Goal: Information Seeking & Learning: Learn about a topic

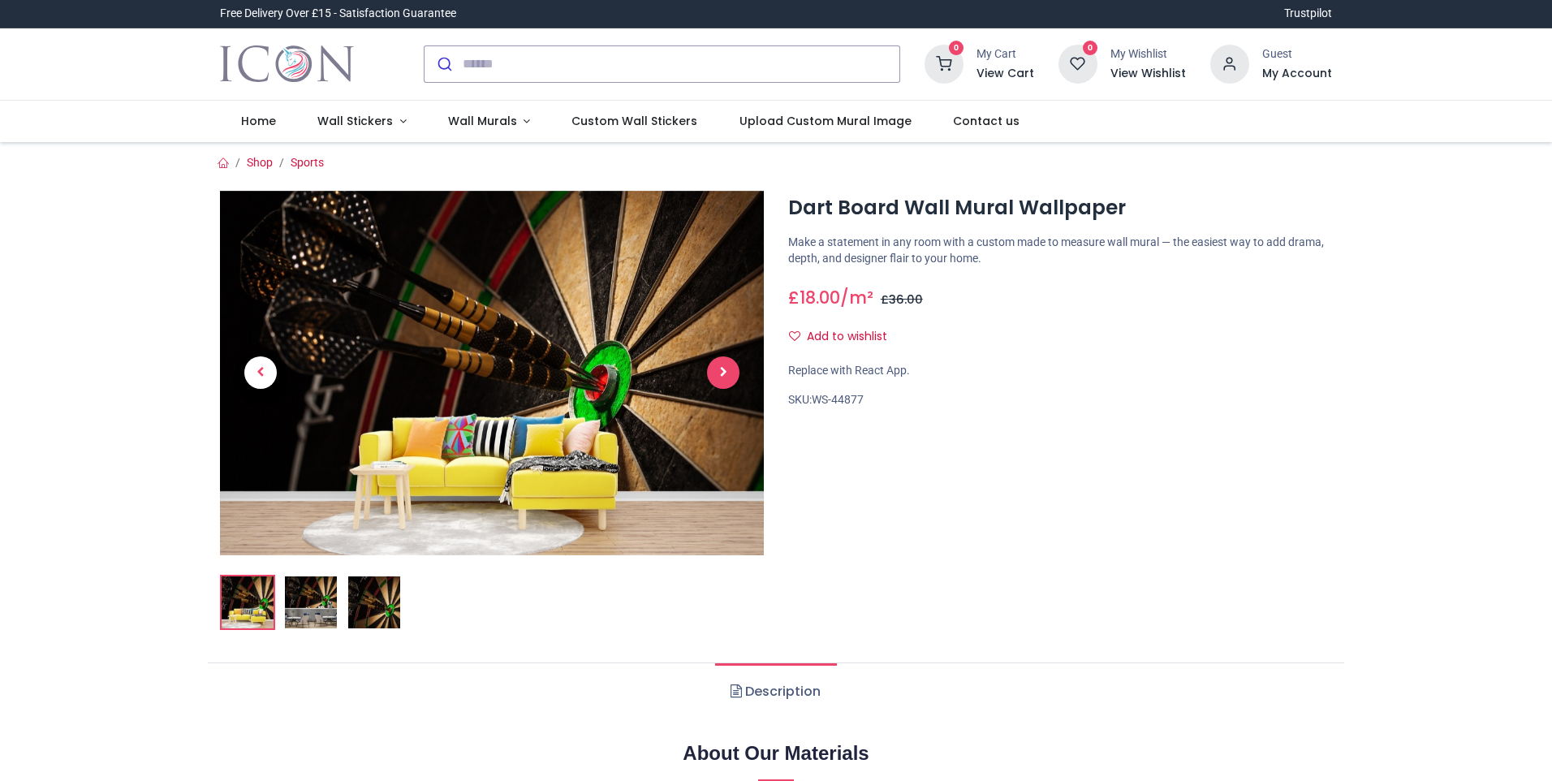
click at [717, 376] on span "Next" at bounding box center [723, 372] width 32 height 32
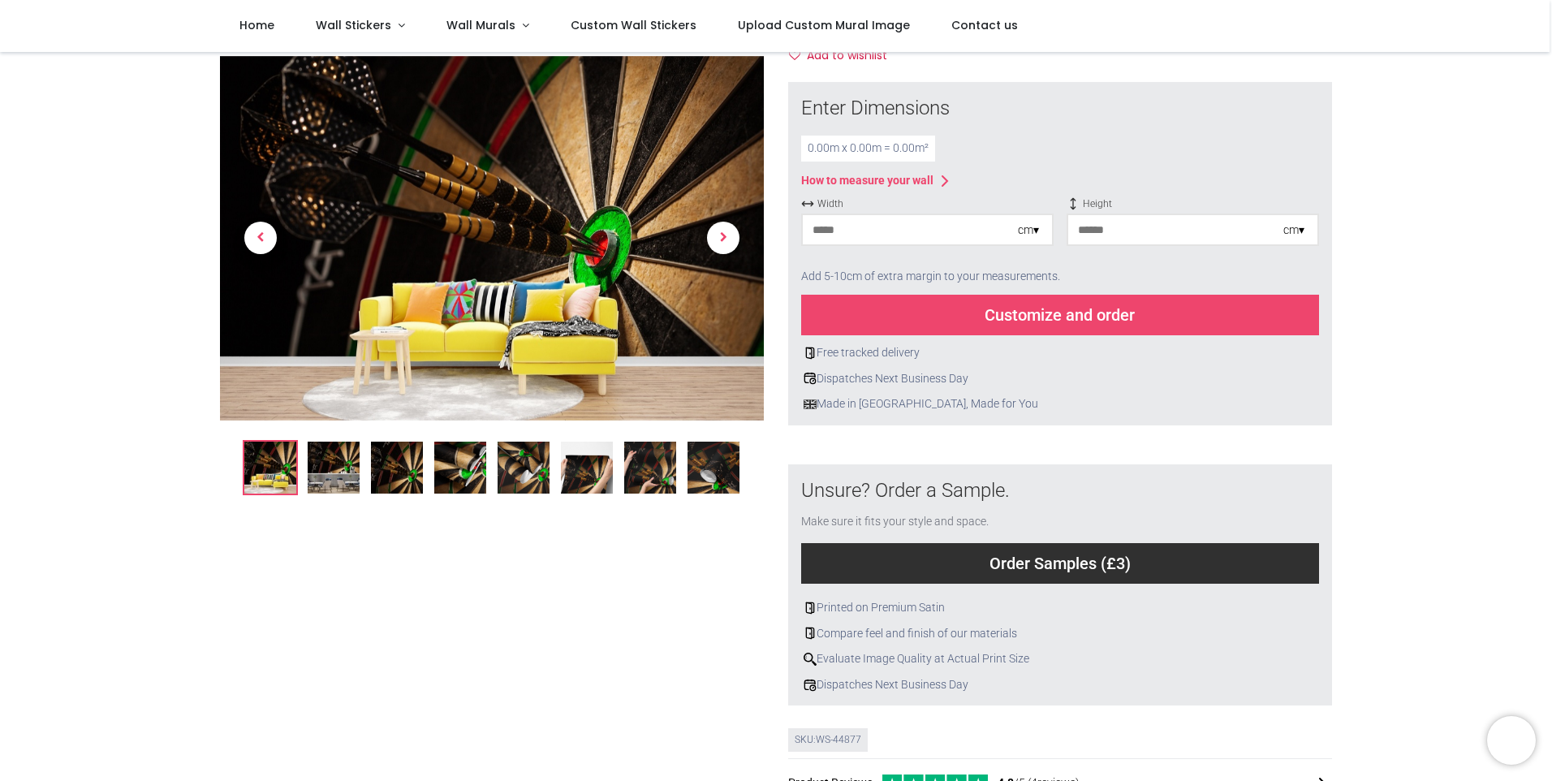
click at [472, 329] on img at bounding box center [492, 238] width 544 height 364
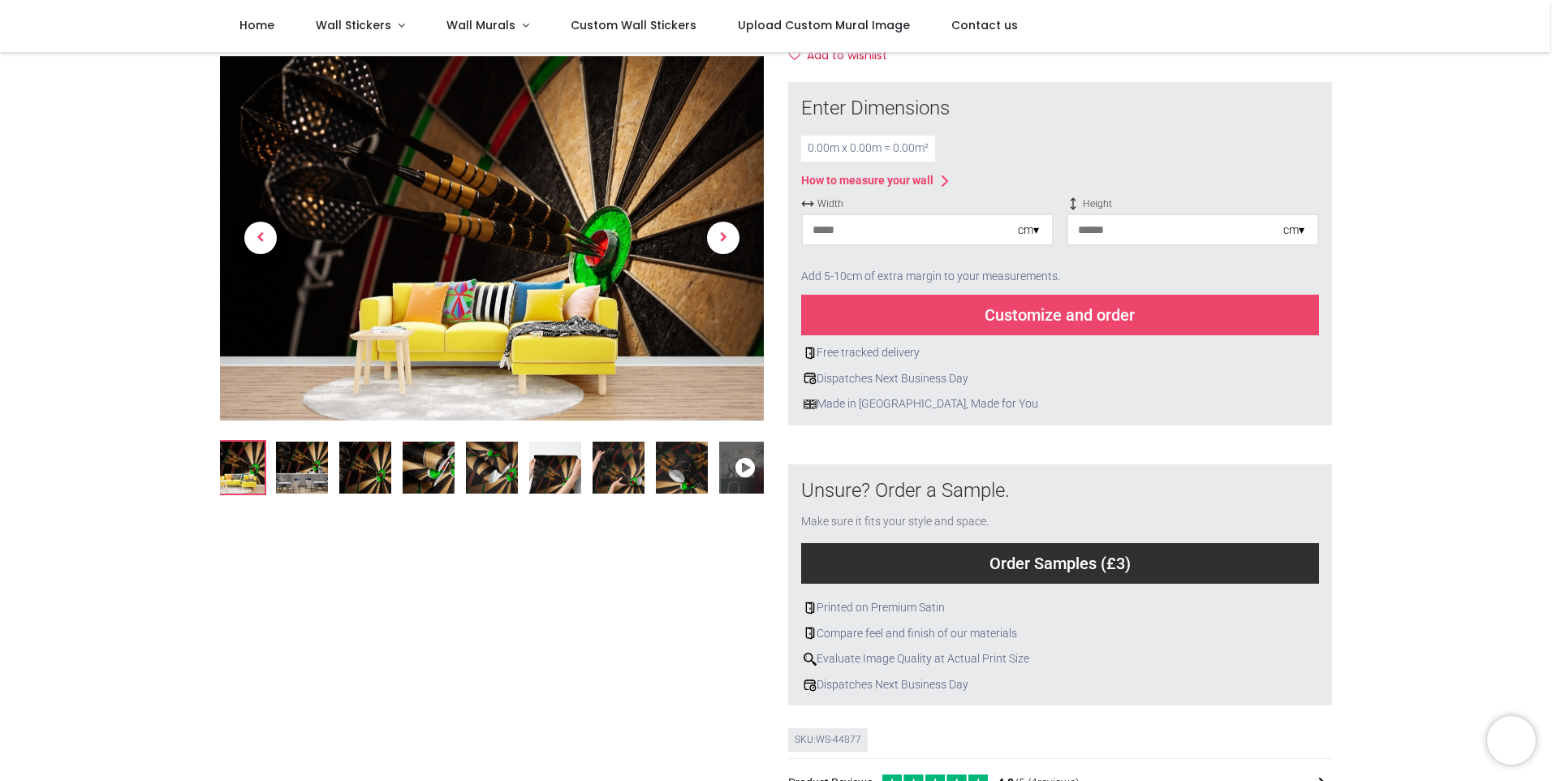
click at [370, 479] on img at bounding box center [365, 468] width 52 height 52
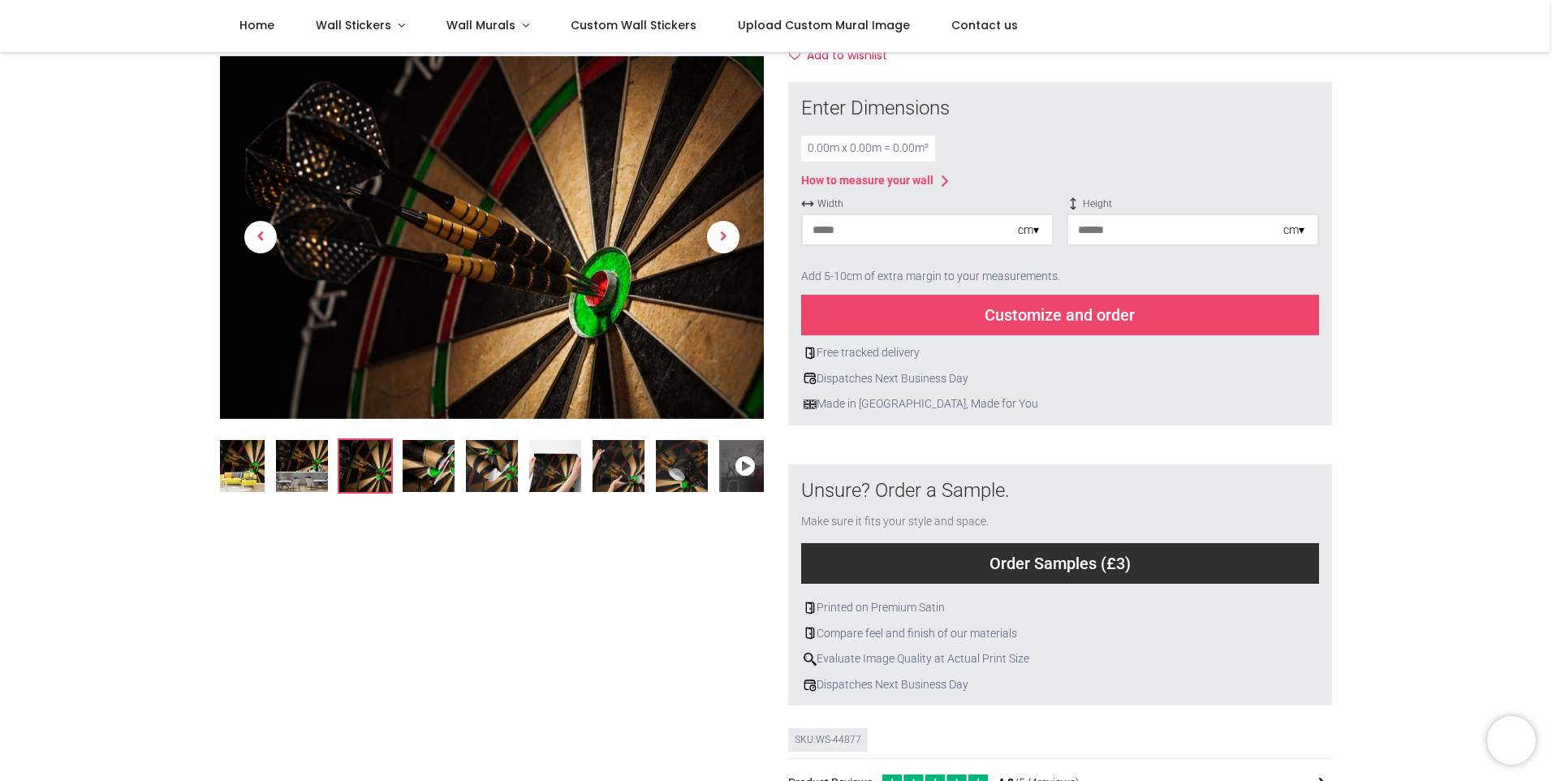
click at [409, 474] on img at bounding box center [429, 466] width 52 height 52
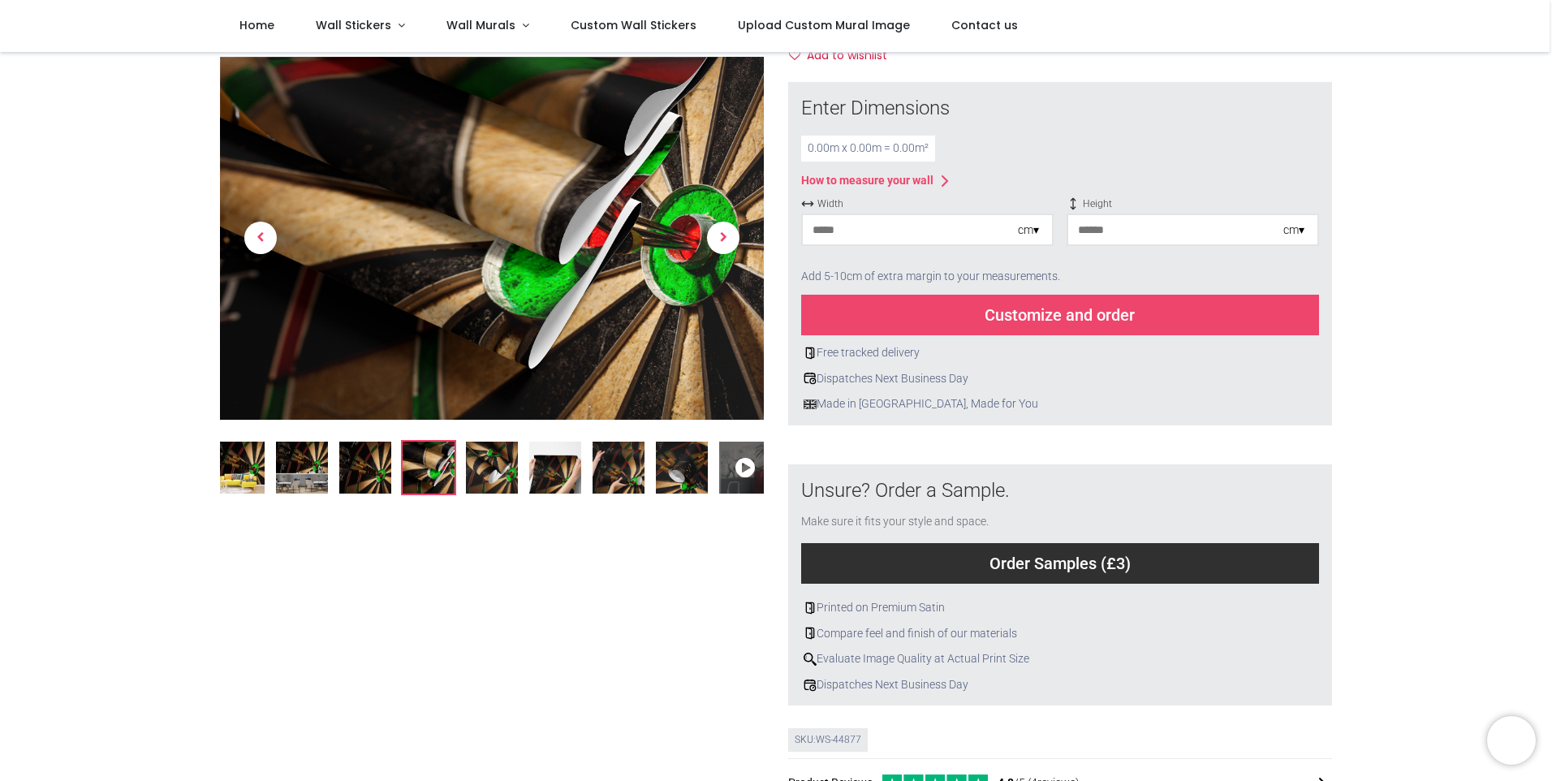
click at [476, 468] on img at bounding box center [492, 468] width 52 height 52
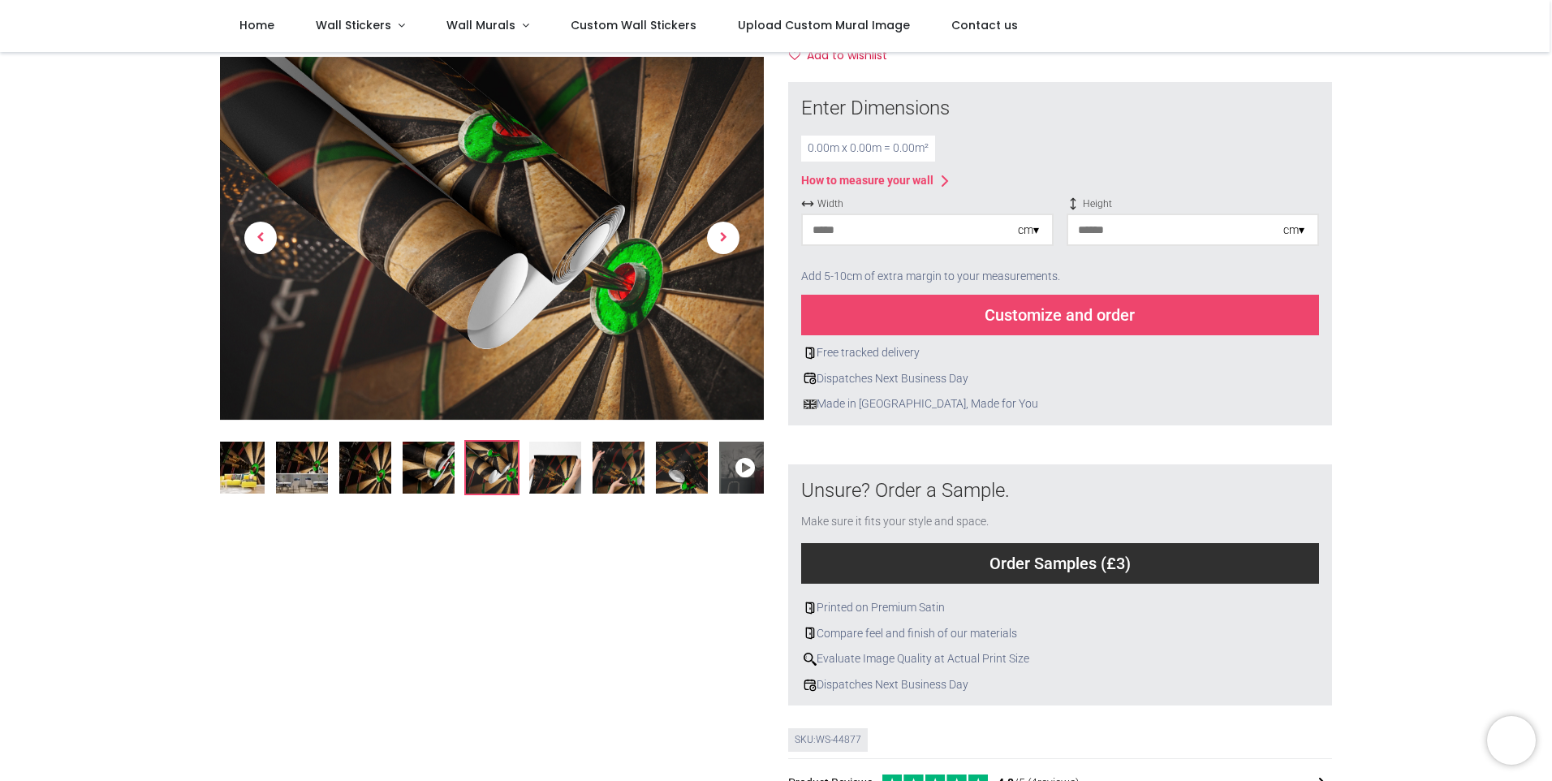
click at [537, 468] on img at bounding box center [555, 468] width 52 height 52
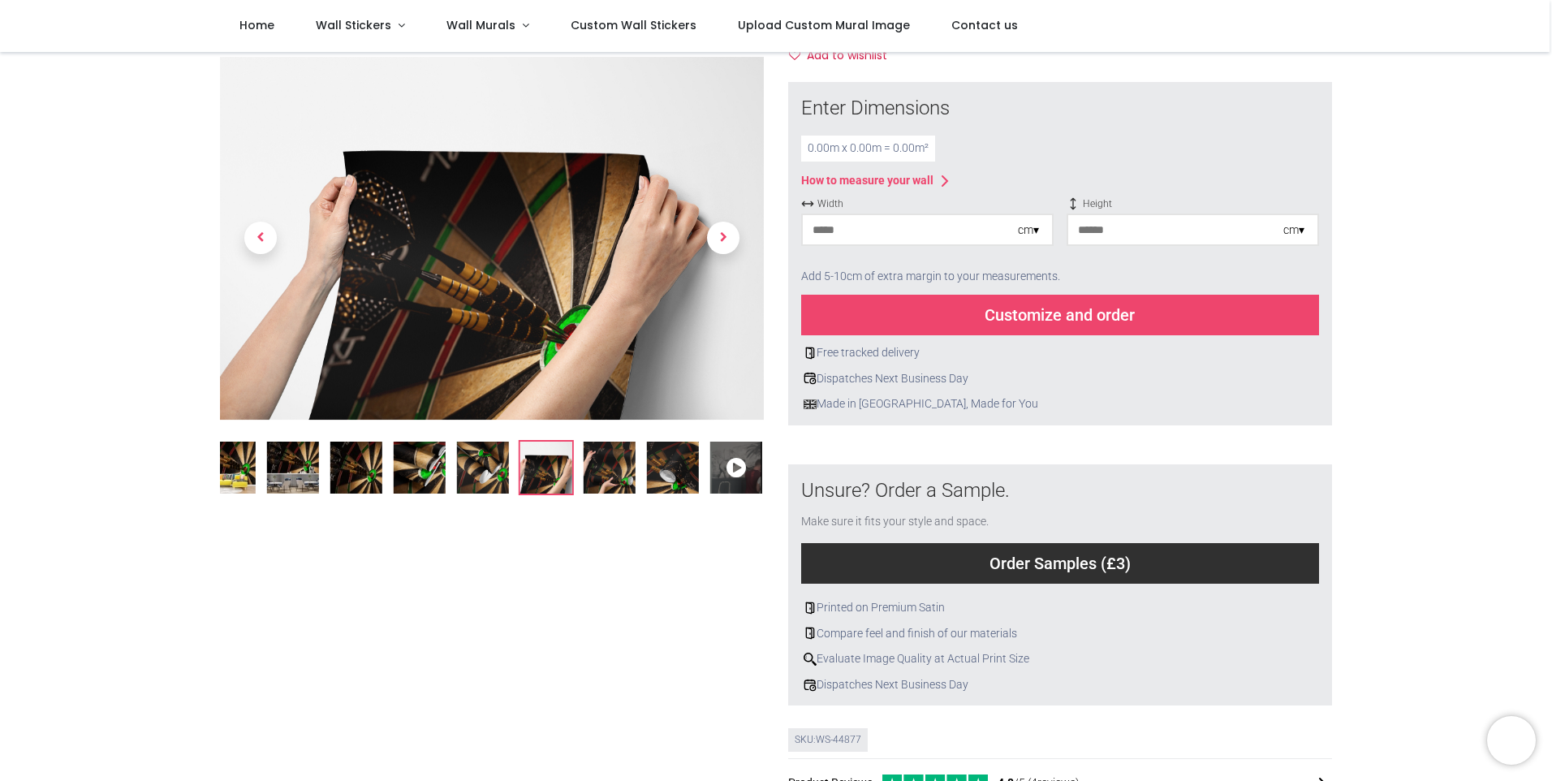
click at [619, 474] on img at bounding box center [610, 468] width 52 height 52
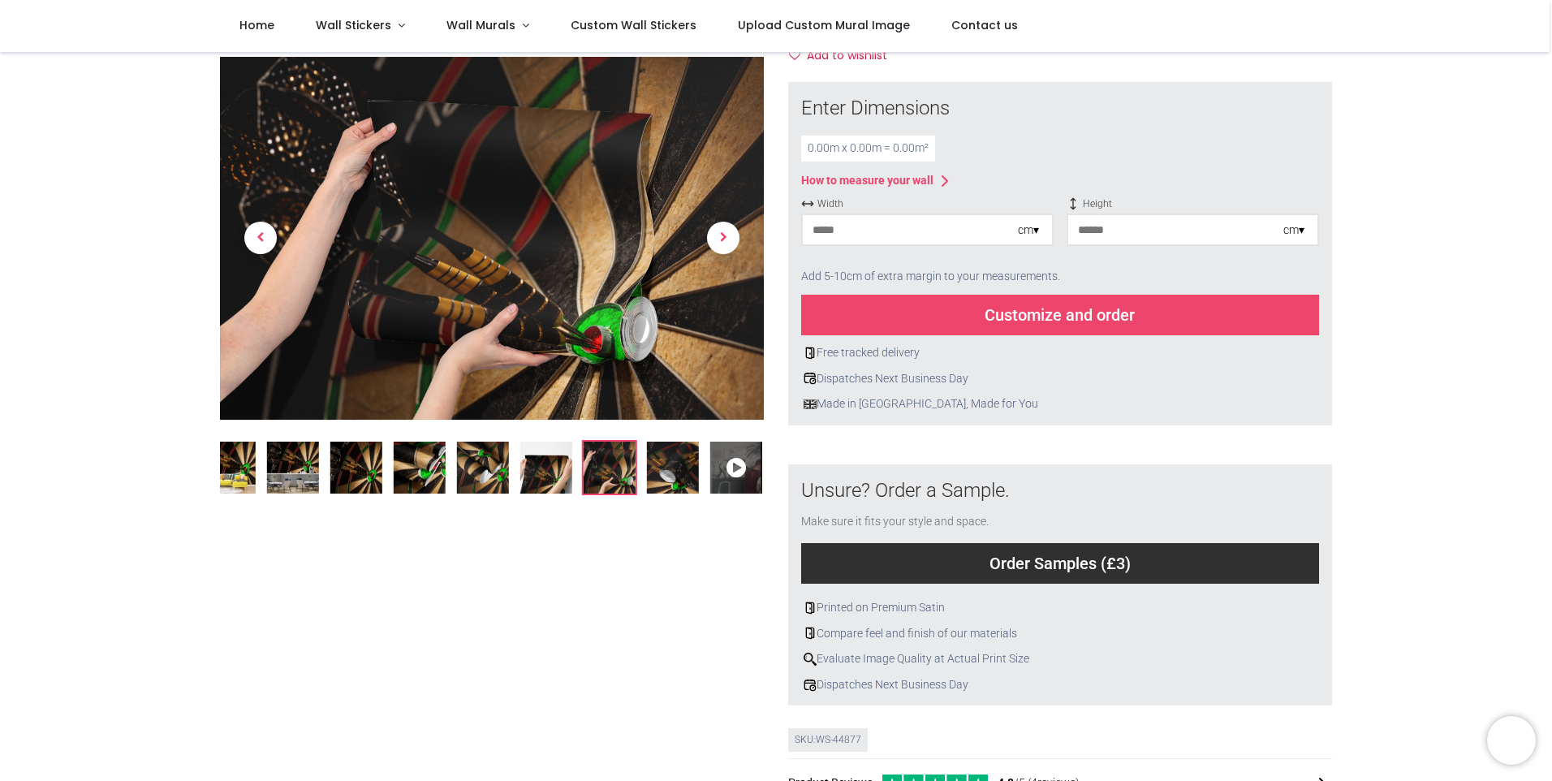
click at [672, 467] on img at bounding box center [673, 468] width 52 height 52
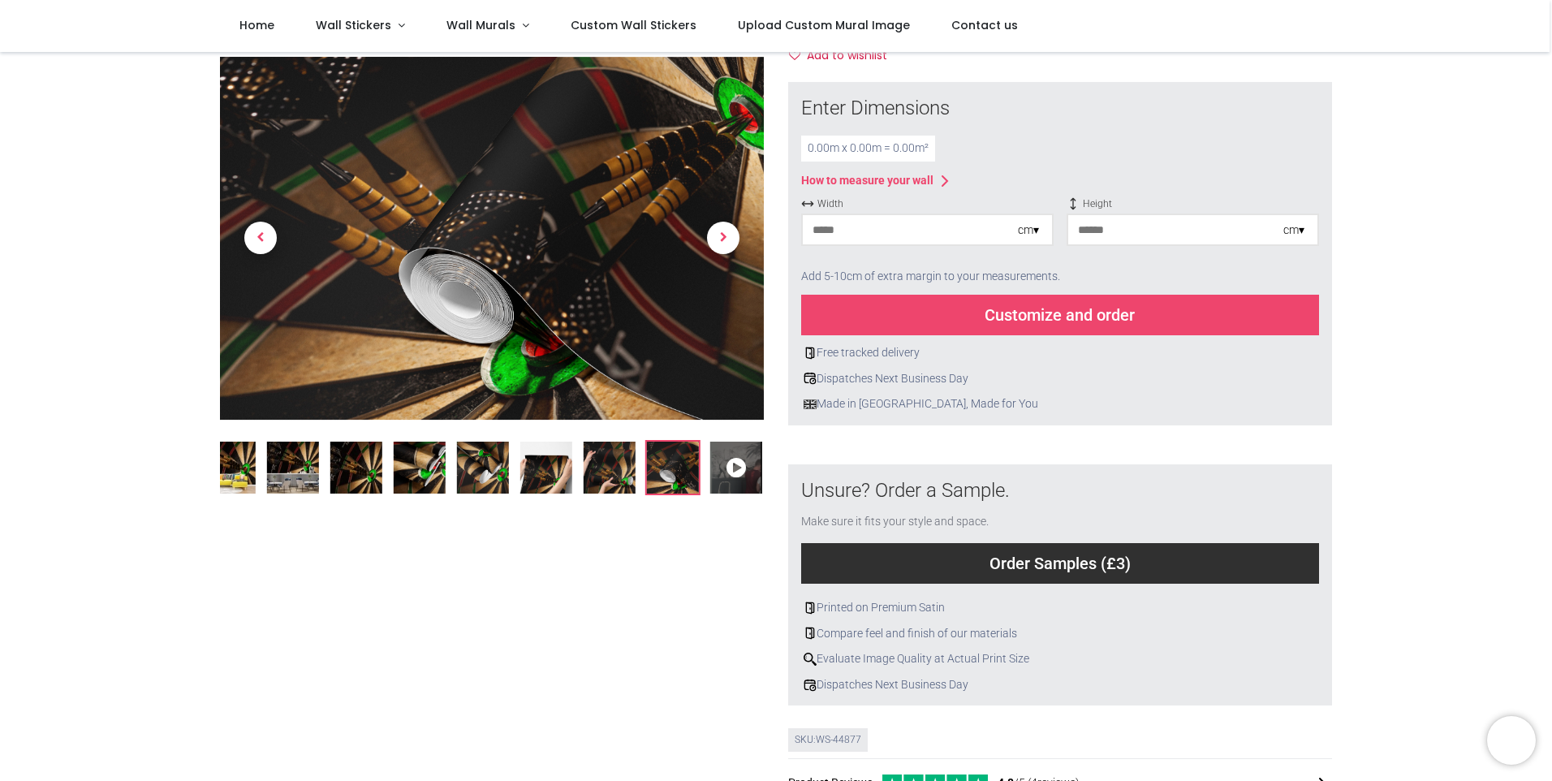
click at [747, 462] on icon at bounding box center [736, 468] width 52 height 52
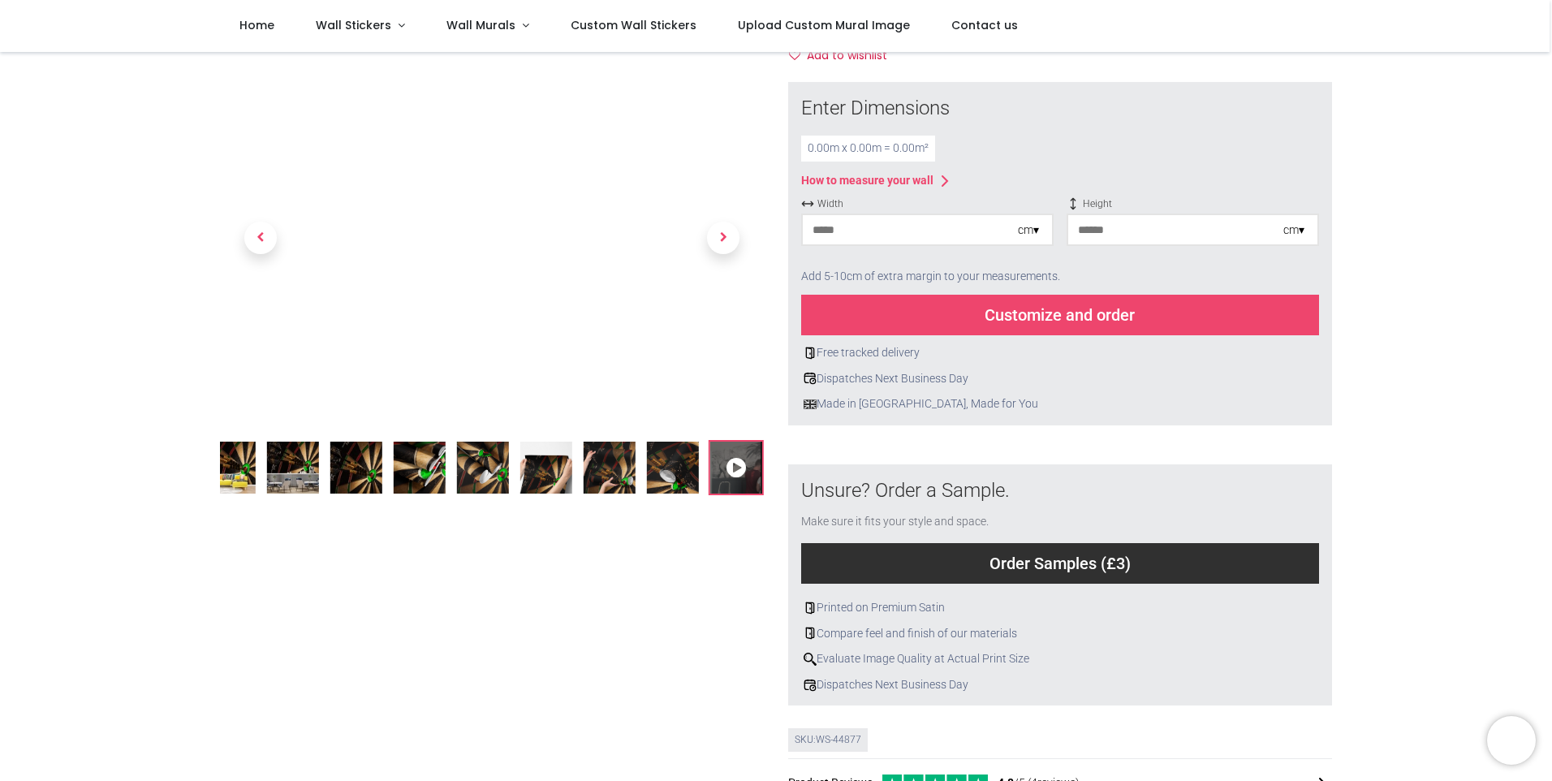
click at [741, 467] on icon at bounding box center [736, 468] width 52 height 52
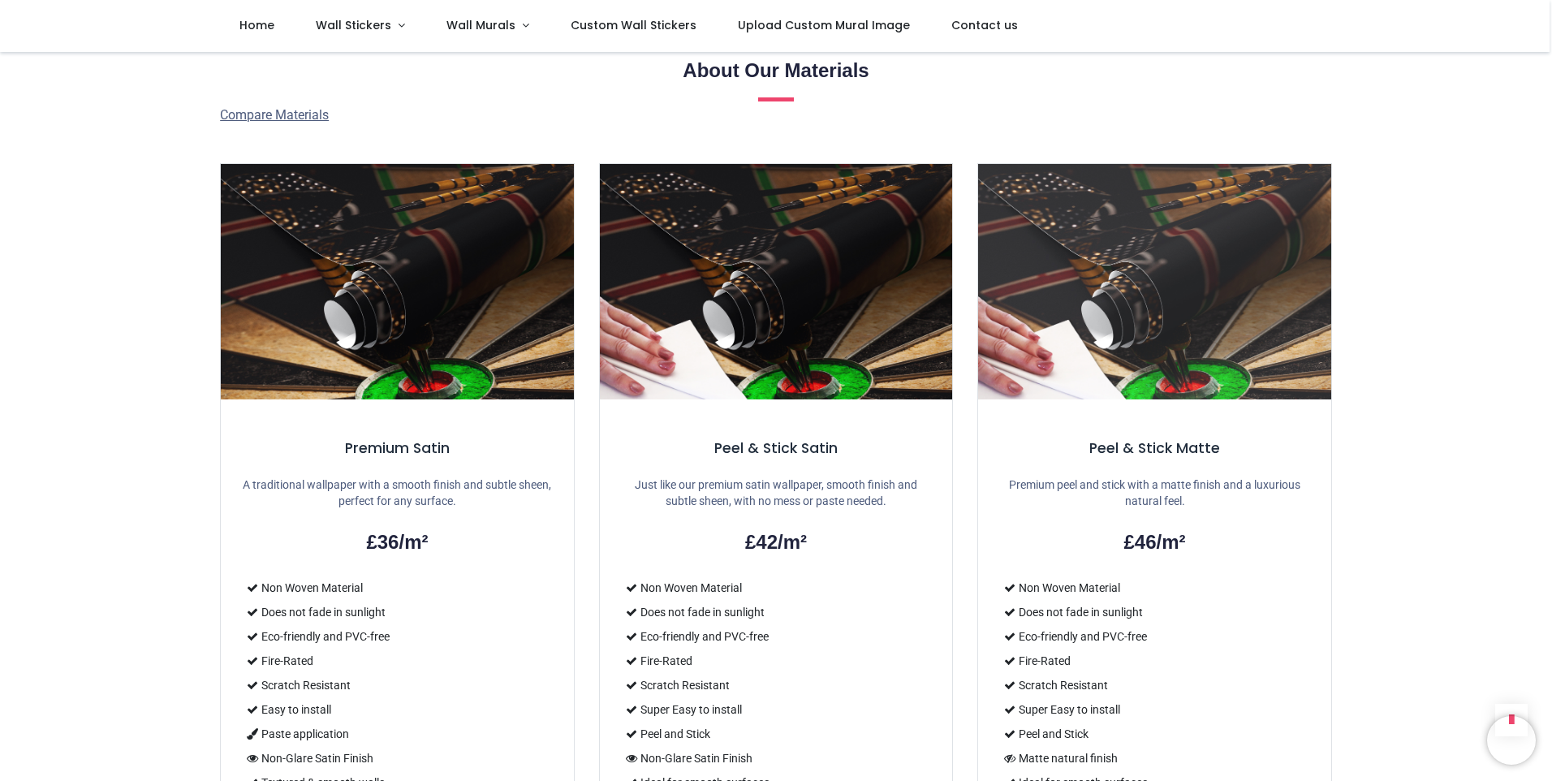
scroll to position [1246, 0]
